Goal: Task Accomplishment & Management: Manage account settings

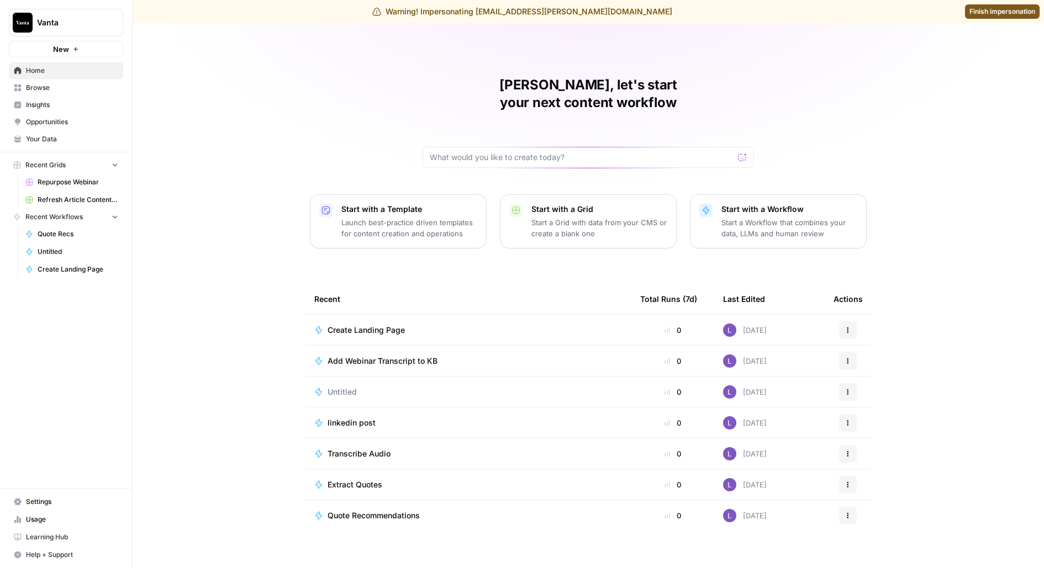
click at [44, 498] on span "Settings" at bounding box center [72, 502] width 92 height 10
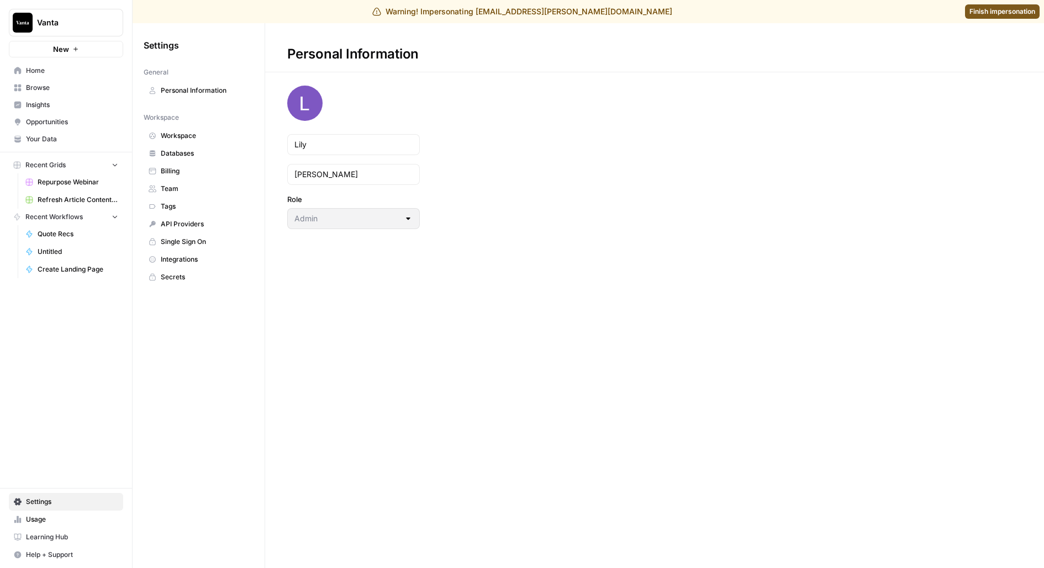
click at [170, 185] on span "Team" at bounding box center [205, 189] width 88 height 10
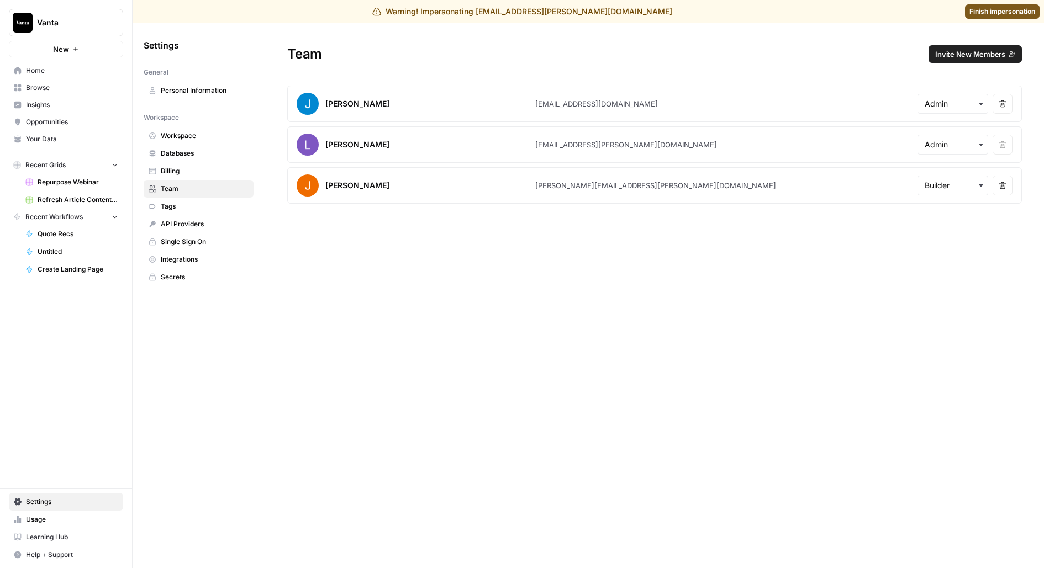
click at [945, 49] on span "Invite New Members" at bounding box center [970, 54] width 70 height 11
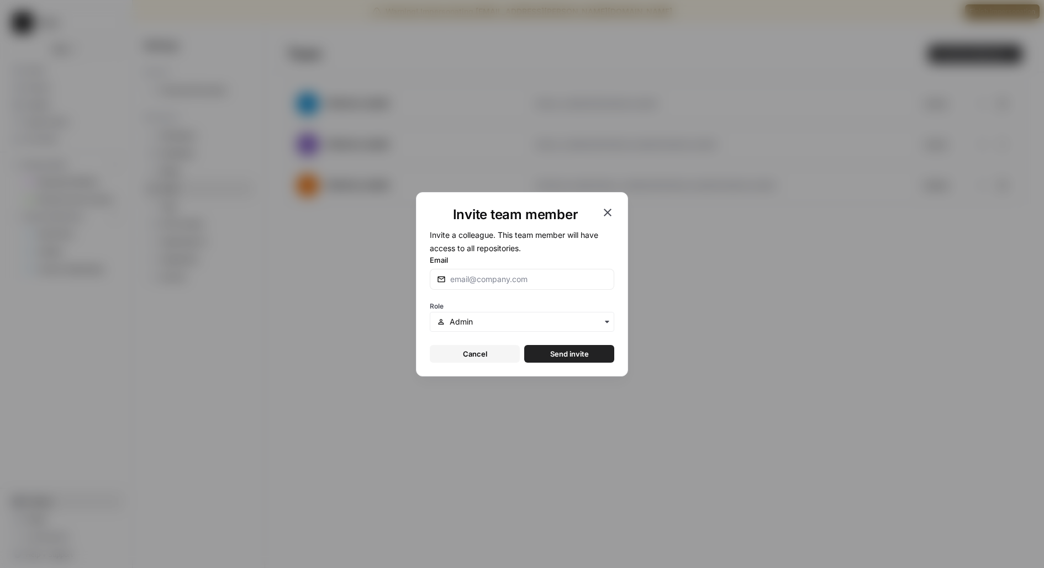
click at [461, 284] on div at bounding box center [522, 279] width 184 height 21
type input "[PERSON_NAME][EMAIL_ADDRESS][DOMAIN_NAME]"
click at [524, 345] on button "Send invite" at bounding box center [569, 354] width 90 height 18
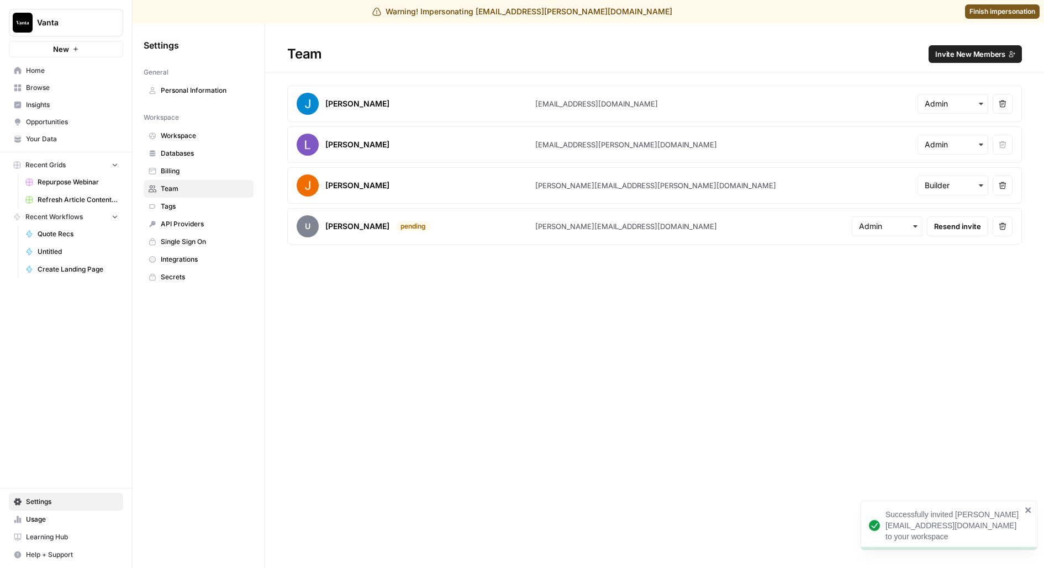
click at [975, 55] on span "Invite New Members" at bounding box center [970, 54] width 70 height 11
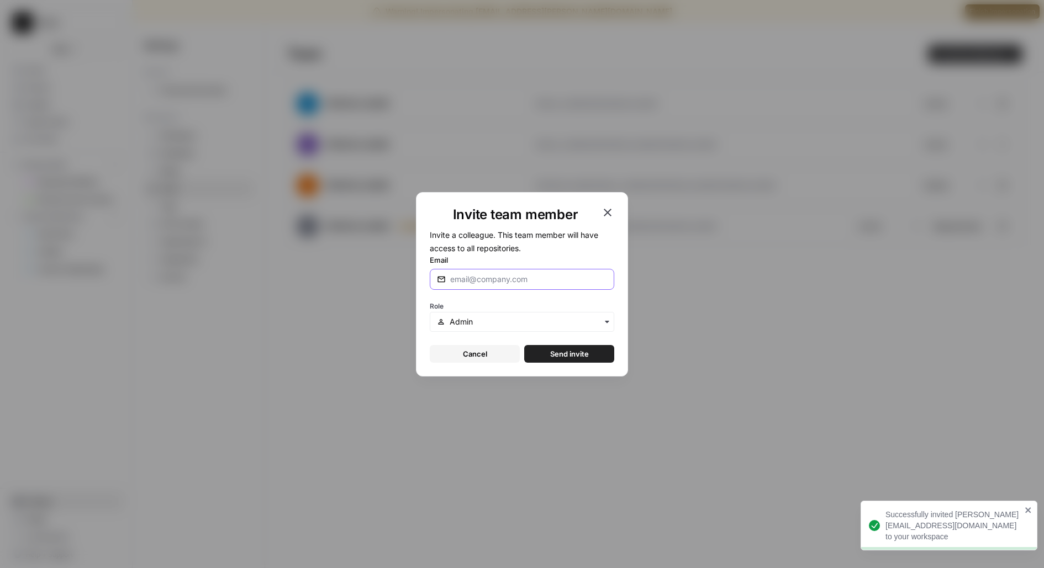
click at [494, 275] on input "Email" at bounding box center [528, 279] width 157 height 11
paste input "[PERSON_NAME][EMAIL_ADDRESS][PERSON_NAME][DOMAIN_NAME]"
type input "[PERSON_NAME][EMAIL_ADDRESS][PERSON_NAME][DOMAIN_NAME]"
click at [567, 352] on span "Send invite" at bounding box center [569, 354] width 39 height 11
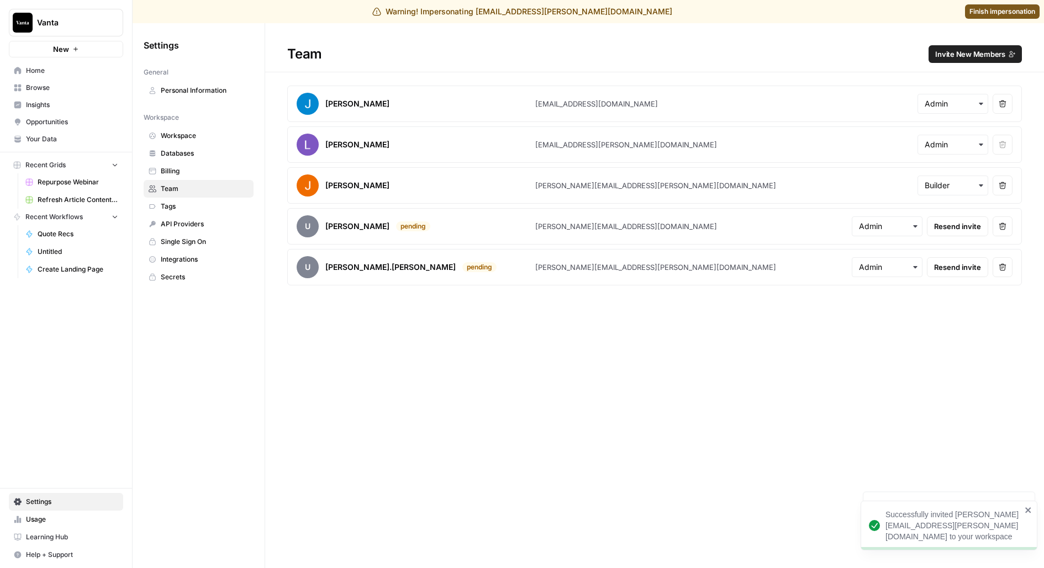
click at [1010, 10] on span "Finish impersonation" at bounding box center [1002, 12] width 66 height 10
